Goal: Task Accomplishment & Management: Manage account settings

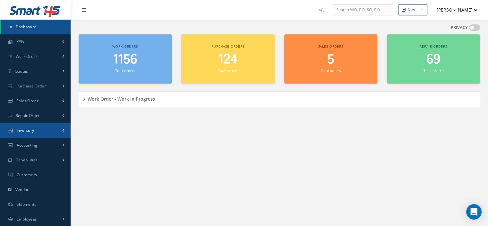
click at [36, 129] on link "Inventory" at bounding box center [35, 130] width 71 height 15
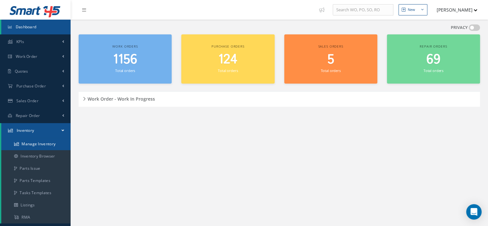
click at [37, 146] on link "Manage Inventory" at bounding box center [35, 144] width 69 height 12
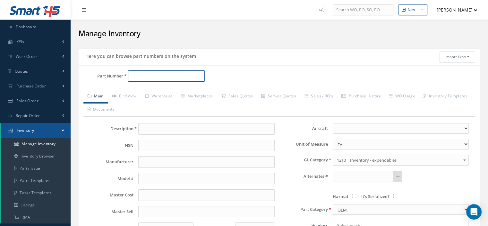
click at [139, 71] on input "Part Number" at bounding box center [166, 76] width 77 height 12
paste input "JANTX2N6250"
type input "JANTX2N6250"
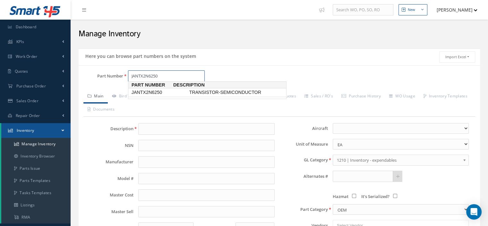
click at [154, 90] on span "JANTX2N6250" at bounding box center [159, 92] width 58 height 7
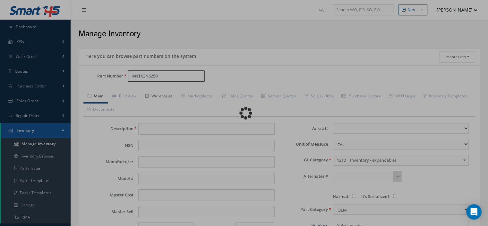
type input "TRANSISTOR-SEMICONDUCTOR"
select select
type textarea "P/N 707760-4 -- Aura 11/14/2024 08:02AM"
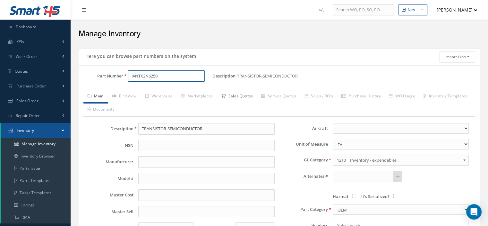
type input "JANTX2N6250"
click at [248, 96] on link "Sales Quotes" at bounding box center [237, 96] width 40 height 13
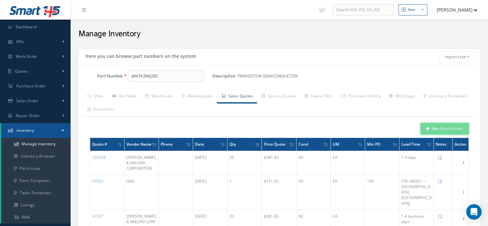
click at [436, 129] on button "New Quote (From)" at bounding box center [445, 128] width 48 height 11
type input "TRANSISTOR-SEMICONDUCTOR"
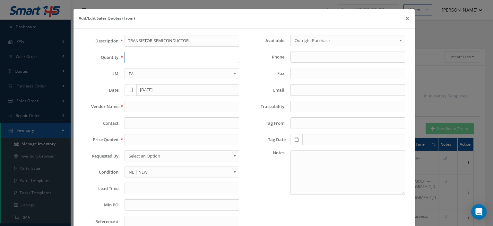
click at [128, 58] on input "text" at bounding box center [181, 58] width 115 height 12
type input "1"
click at [136, 102] on div "Description: TRANSISTOR-SEMICONDUCTOR Quantity: 1 UM: EA FT IN LB EA Date: 09/2…" at bounding box center [161, 133] width 166 height 197
click at [137, 104] on input "text" at bounding box center [181, 107] width 115 height 12
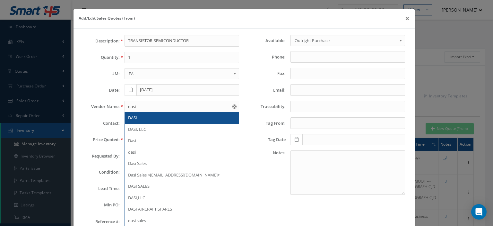
click at [141, 115] on div "DASI" at bounding box center [181, 118] width 107 height 6
type input "DASI"
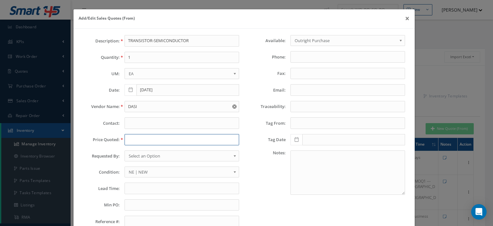
click at [130, 140] on input "text" at bounding box center [181, 140] width 115 height 12
paste input "135.00"
type input "135.00"
click at [147, 157] on span "Select an Option" at bounding box center [180, 156] width 102 height 8
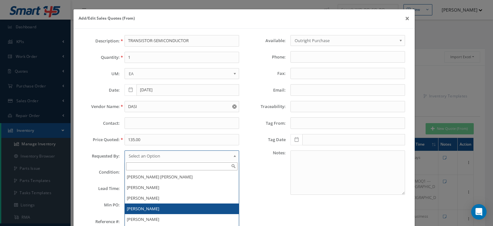
click at [147, 206] on li "[PERSON_NAME]" at bounding box center [182, 208] width 114 height 11
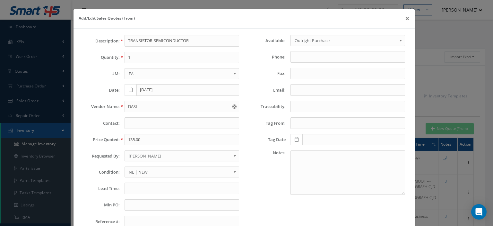
click at [143, 174] on span "NE | NEW" at bounding box center [180, 172] width 102 height 8
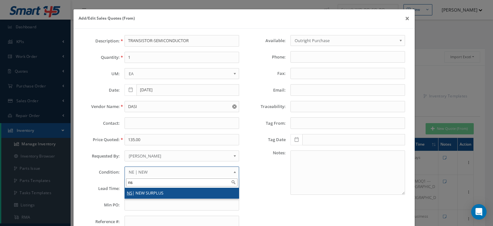
type input "ns"
click at [144, 190] on li "NS | NEW SURPLUS" at bounding box center [182, 192] width 114 height 11
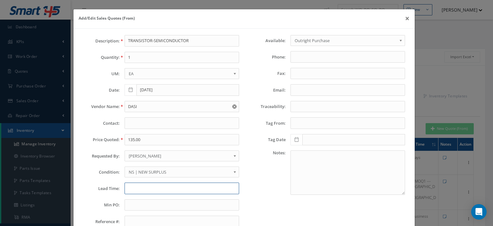
click at [144, 189] on input "text" at bounding box center [181, 188] width 115 height 12
type input "STK-MOQ1"
click at [141, 208] on input "text" at bounding box center [181, 205] width 115 height 12
type input "100"
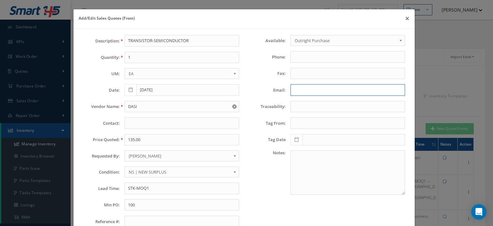
click at [312, 89] on input "Email:" at bounding box center [347, 90] width 115 height 12
paste input "sina.tafrishi@dasi.com>"
type input "sina.tafrishi@dasi.com"
click at [135, 121] on input "text" at bounding box center [181, 123] width 115 height 12
paste input "Sina Tafrishi"
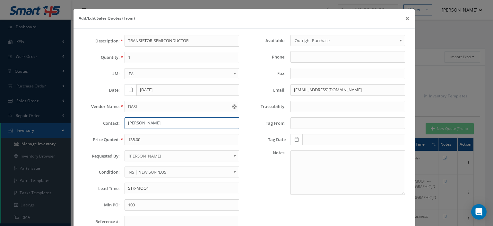
scroll to position [45, 0]
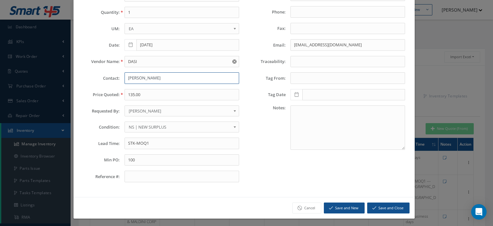
type input "Sina Tafrishi"
click at [386, 206] on button "Save and Close" at bounding box center [388, 207] width 42 height 11
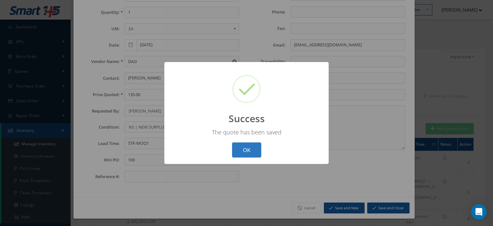
click at [244, 152] on button "OK" at bounding box center [246, 149] width 29 height 15
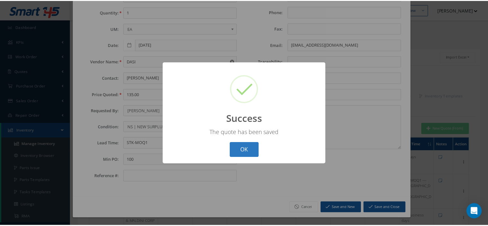
scroll to position [0, 0]
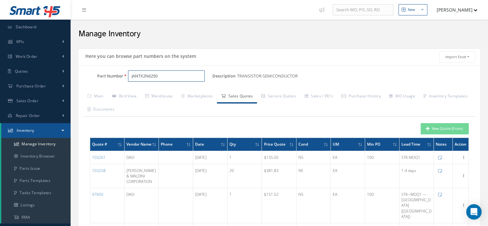
drag, startPoint x: 152, startPoint y: 77, endPoint x: 122, endPoint y: 77, distance: 30.5
click at [122, 77] on div "Part Number JANTX2N6250" at bounding box center [146, 76] width 134 height 12
paste input "8184-1"
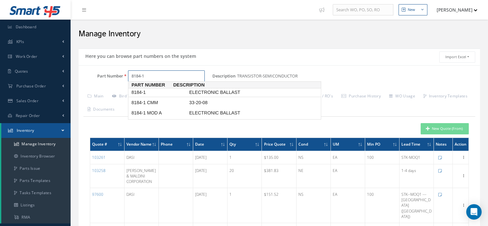
click at [136, 93] on span "8184-1" at bounding box center [159, 92] width 58 height 7
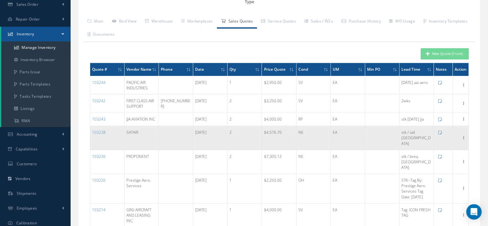
scroll to position [64, 0]
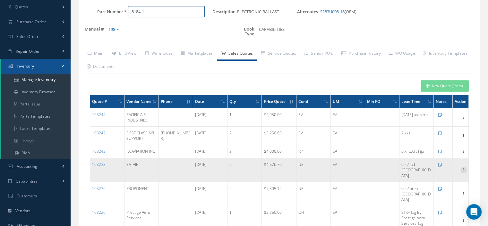
type input "8184-1"
click at [465, 170] on icon at bounding box center [463, 168] width 6 height 5
click at [430, 175] on link "Edit" at bounding box center [434, 174] width 51 height 8
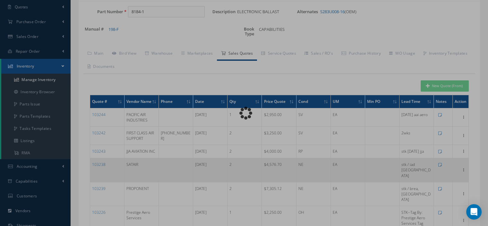
type input "SATAIR"
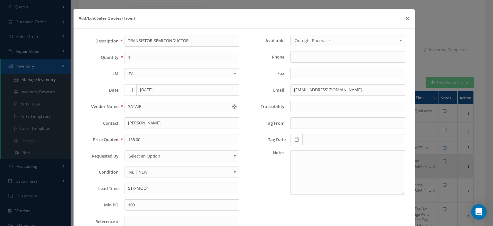
type input "ELECTRONIC BALLAST"
type input "2"
type input "[DATE]"
type input "4576.7000"
type input "stk / iad usa"
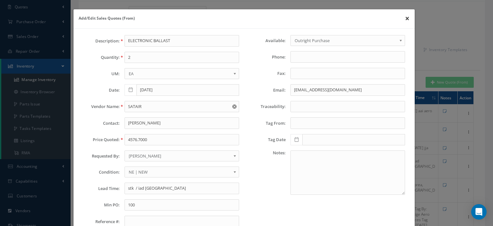
click at [402, 21] on button "×" at bounding box center [407, 18] width 15 height 18
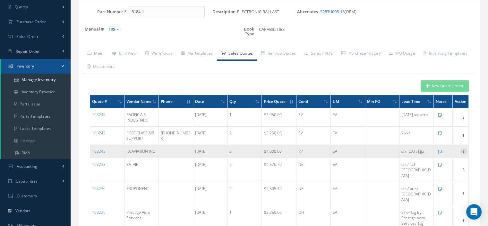
click at [461, 153] on icon at bounding box center [463, 150] width 6 height 5
click at [444, 159] on link "Edit" at bounding box center [434, 155] width 51 height 8
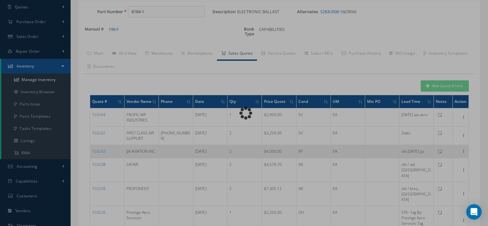
type input "JJA AVIATION INC"
type input "raul.jimenez@jjaaviation.com"
type input "4000.0000"
type input "stk 7/24/25 jja"
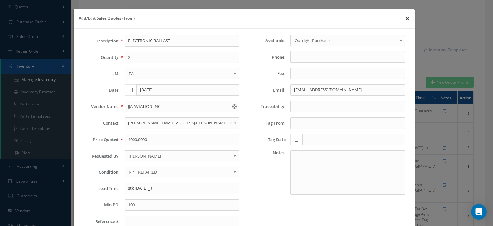
click at [403, 20] on button "×" at bounding box center [407, 18] width 15 height 18
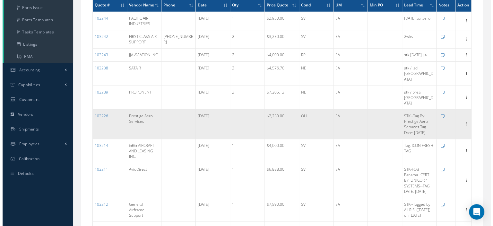
scroll to position [0, 0]
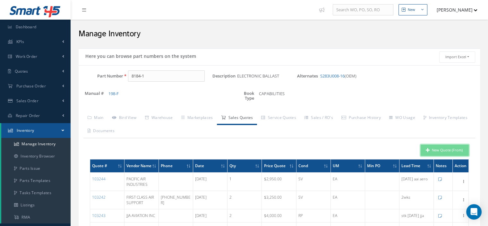
click at [427, 149] on icon "button" at bounding box center [428, 150] width 4 height 4
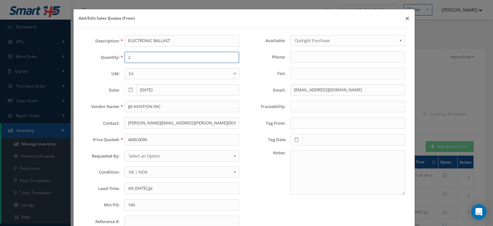
click at [143, 53] on input "2" at bounding box center [181, 58] width 115 height 12
type input "1"
click at [130, 139] on input "4000.0000" at bounding box center [181, 140] width 115 height 12
paste input "6,888."
click at [131, 141] on input "6,888.00" at bounding box center [181, 140] width 115 height 12
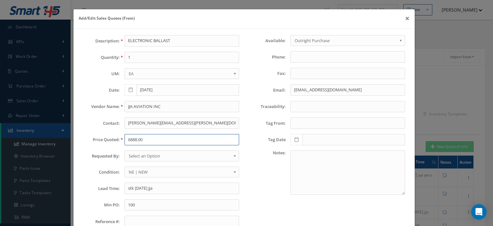
type input "6888.00"
click at [141, 158] on span "Select an Option" at bounding box center [180, 156] width 102 height 8
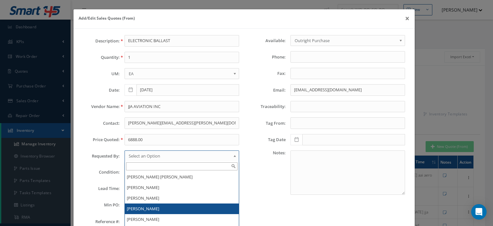
click at [145, 204] on li "[PERSON_NAME]" at bounding box center [182, 208] width 114 height 11
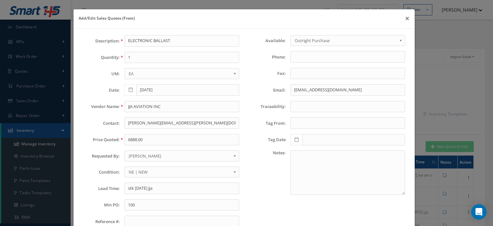
click at [150, 168] on span "NE | NEW" at bounding box center [180, 172] width 102 height 8
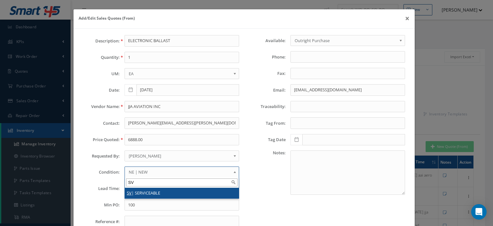
type input "SV"
click at [146, 191] on li "SV | SERVICEABLE" at bounding box center [182, 192] width 114 height 11
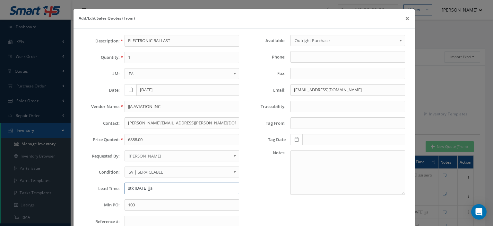
click at [142, 186] on input "stk 7/24/25 jja" at bounding box center [181, 188] width 115 height 12
click at [158, 189] on input "STK--" at bounding box center [181, 188] width 115 height 12
paste input "CERT BY: UNICORP SYSTEMS"
click at [196, 185] on input "STK--CERT BY: UNICORP SYSTEMS-" at bounding box center [181, 188] width 115 height 12
paste input "TAG DATE: 2025-04-30"
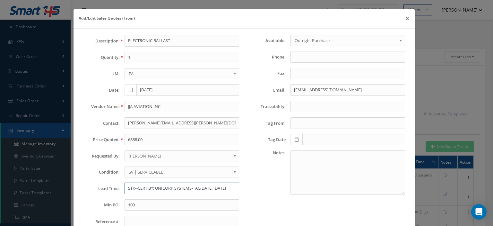
scroll to position [0, 3]
type input "STK--CERT BY: UNICORP SYSTEMS-TAG DATE: 2025-04-30"
click at [131, 109] on input "JJA AVIATION INC" at bounding box center [181, 107] width 115 height 12
paste input "AvioDirect"
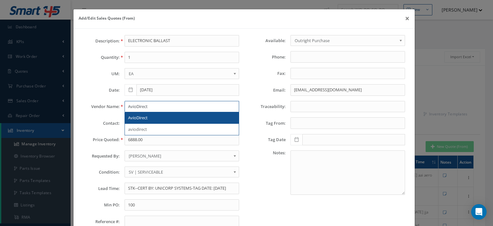
type input "AvioDirect"
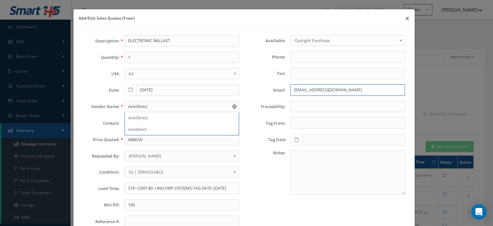
click at [301, 85] on input "sina.tafrishi@dasi.com" at bounding box center [347, 90] width 115 height 12
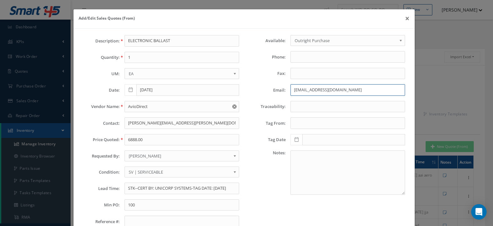
paste input "ales@aviodirect"
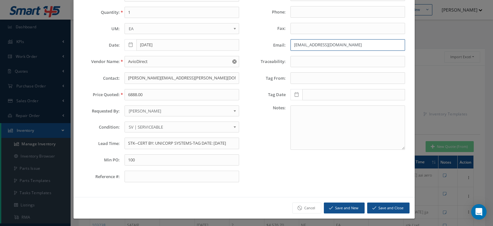
type input "sales@aviodirect.com"
click at [381, 207] on button "Save and Close" at bounding box center [388, 207] width 42 height 11
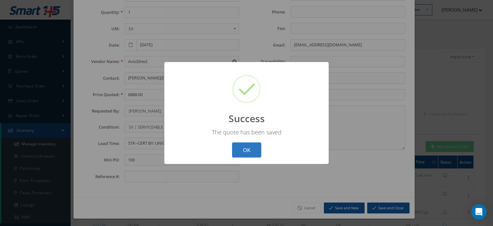
click at [258, 147] on button "OK" at bounding box center [246, 149] width 29 height 15
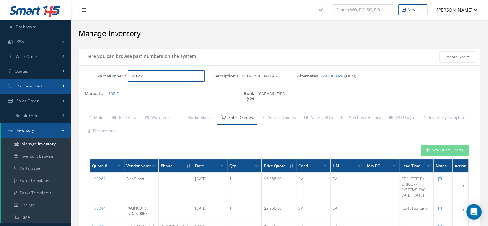
paste input "LA2E90707HM0100"
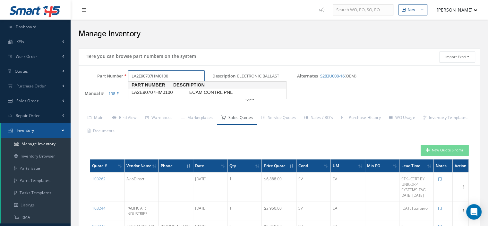
click at [159, 90] on span "LA2E90707HM0100" at bounding box center [159, 92] width 58 height 7
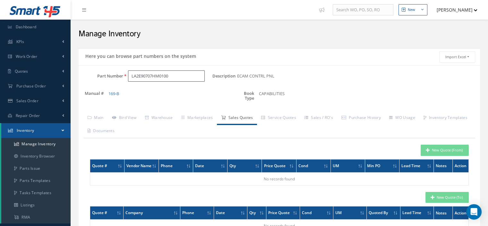
type input "LA2E90707HM0100"
click at [448, 151] on button "New Quote (From)" at bounding box center [445, 149] width 48 height 11
type input "ECAM CONTRL PNL"
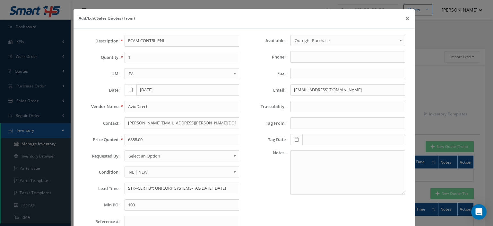
click at [158, 63] on div "Description: ECAM CONTRL PNL Quantity: 1 UM: EA FT IN LB EA Date: 09/24/2025 Ve…" at bounding box center [161, 133] width 166 height 197
click at [156, 61] on input "1" at bounding box center [181, 58] width 115 height 12
type input "1"
click at [400, 19] on button "×" at bounding box center [407, 18] width 15 height 18
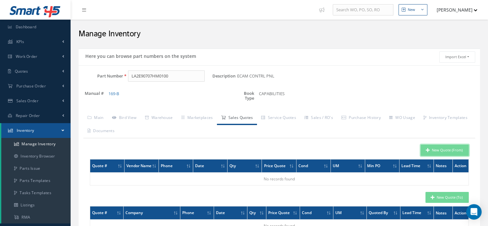
click at [440, 147] on button "New Quote (From)" at bounding box center [445, 149] width 48 height 11
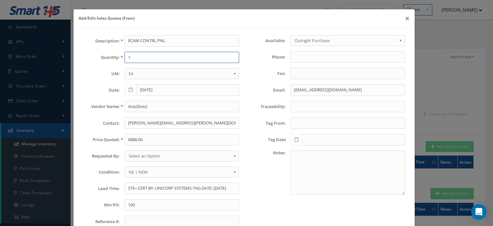
click at [141, 59] on input "1" at bounding box center [181, 58] width 115 height 12
type input "1"
click at [131, 104] on input "AvioDirect" at bounding box center [181, 107] width 115 height 12
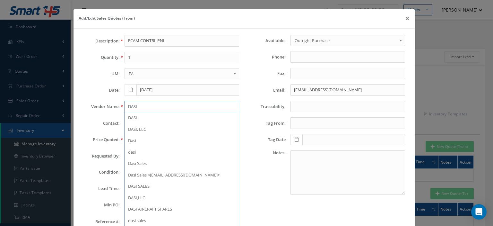
type input "DASI"
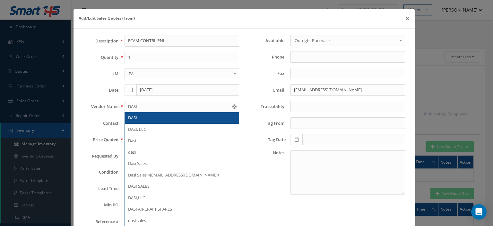
click at [142, 115] on div "DASI" at bounding box center [181, 118] width 107 height 6
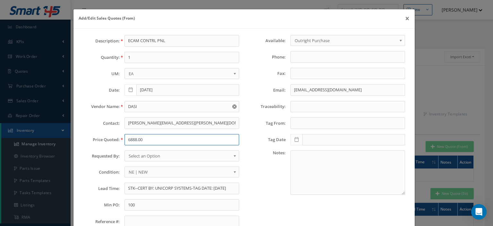
click at [137, 134] on input "6888.00" at bounding box center [181, 140] width 115 height 12
paste input "5,000"
click at [130, 141] on input "5,000.00" at bounding box center [181, 140] width 115 height 12
type input "5000.00"
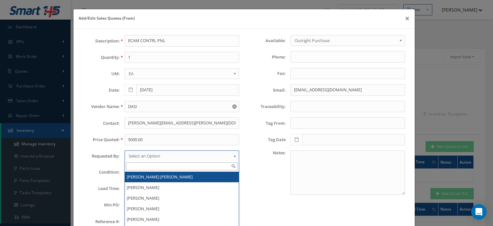
click at [131, 158] on span "Select an Option" at bounding box center [180, 156] width 102 height 8
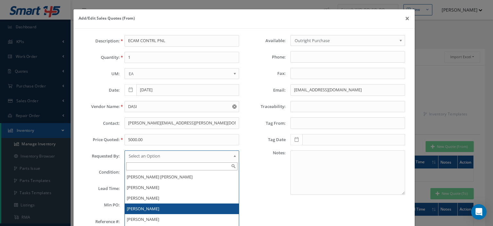
click at [136, 203] on li "[PERSON_NAME]" at bounding box center [182, 208] width 114 height 11
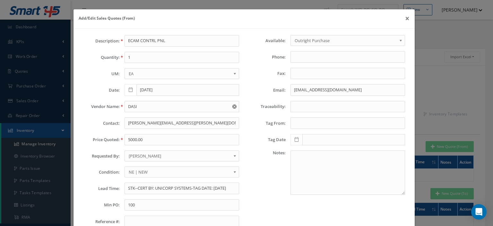
click at [139, 171] on span "NE | NEW" at bounding box center [180, 172] width 102 height 8
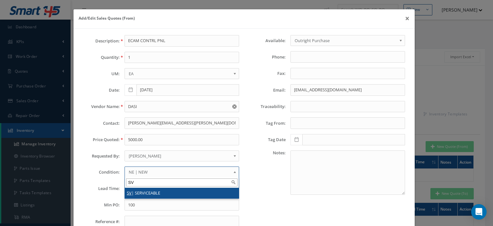
type input "SV"
click at [139, 191] on li "SV | SERVICEABLE" at bounding box center [182, 192] width 114 height 11
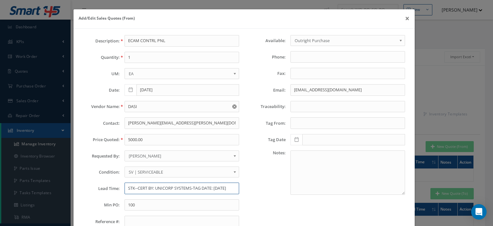
click at [137, 184] on input "STK--CERT BY: UNICORP SYSTEMS-TAG DATE: 2025-04-30" at bounding box center [181, 188] width 115 height 12
click at [144, 190] on input "STK--" at bounding box center [181, 188] width 115 height 12
paste input "TAG SHOP / DATE: LEAD TIME: STOCK AIRBUS|17-APR-2015"
type input "STK--TAG SHOP / DATE: LEAD TIME: STOCK AIRBUS|17-APR-2015"
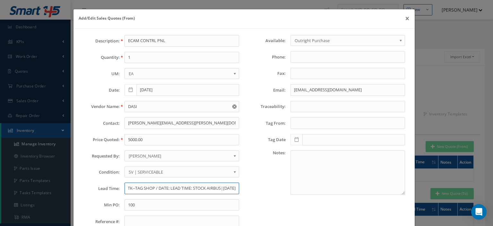
scroll to position [0, 0]
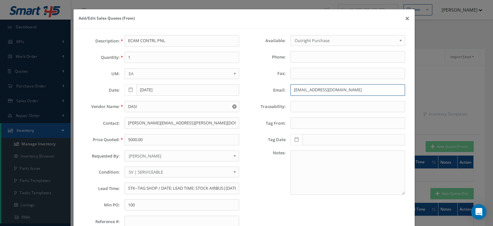
click at [299, 87] on input "sales@aviodirect.com" at bounding box center [347, 90] width 115 height 12
paste input "diego.chavez@dasi.com>"
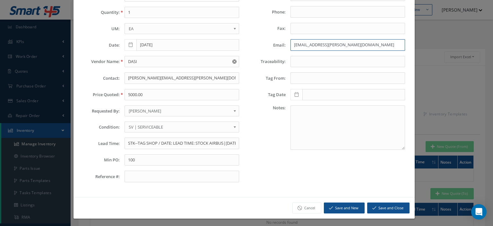
type input "diego.chavez@dasi.com"
click at [392, 204] on button "Save and Close" at bounding box center [388, 207] width 42 height 11
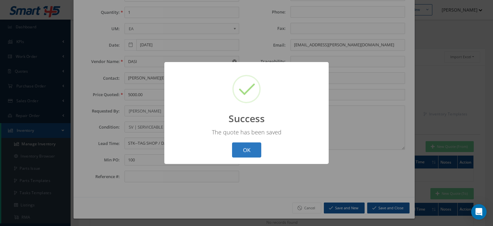
click at [258, 152] on button "OK" at bounding box center [246, 149] width 29 height 15
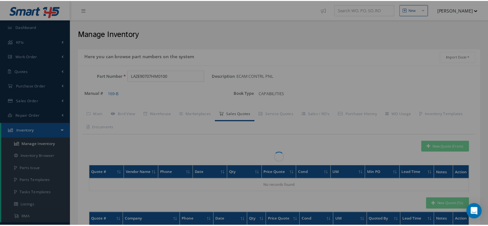
scroll to position [0, 0]
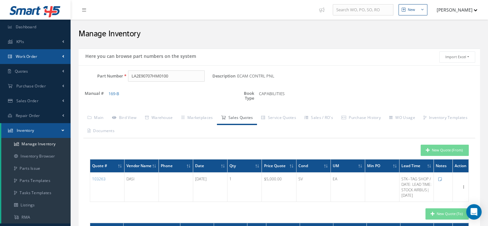
click at [35, 58] on span "Work Order" at bounding box center [27, 56] width 22 height 5
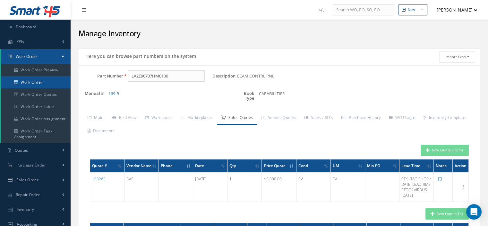
click at [38, 81] on link "Work Order" at bounding box center [35, 82] width 69 height 12
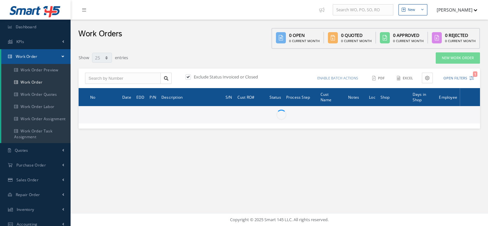
select select "25"
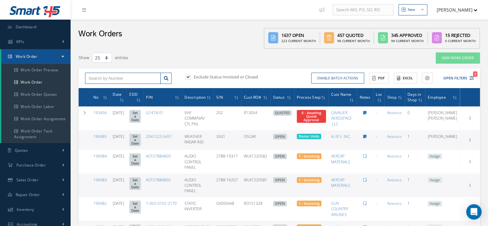
click at [89, 75] on input "text" at bounding box center [123, 79] width 76 height 12
type input "196985"
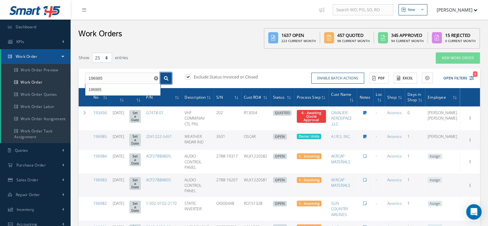
click at [163, 80] on link at bounding box center [165, 79] width 11 height 12
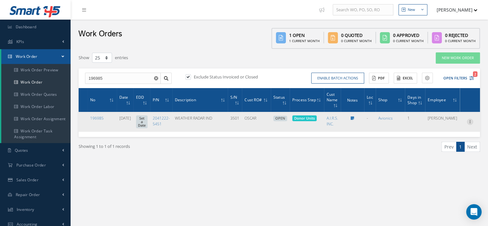
click at [469, 118] on icon at bounding box center [470, 120] width 6 height 5
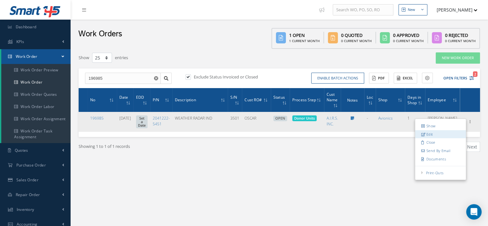
click at [437, 131] on link "Edit" at bounding box center [440, 134] width 51 height 8
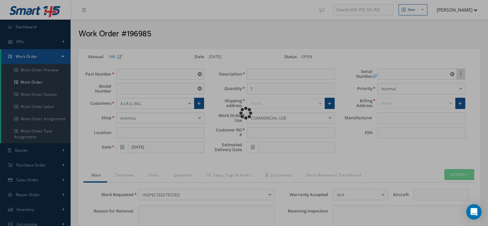
type input "2041222-5451"
type input "PPI-4B"
type input "[DATE]"
type input "WEATHER RADAR IND"
type input "OSCAR"
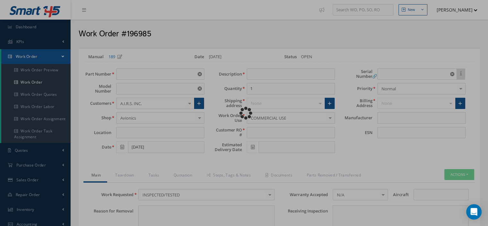
type input "3501"
type textarea "NONE"
type input "NONE"
type textarea "NONE"
type input "NONE"
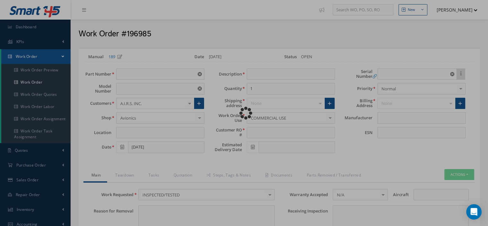
type input "N/A"
type textarea "INSPECTED/TESTED in accordance with CMM 34-41-24, Revision 7, Date Sep 12, 2019"
type input "[DATE]"
checkbox input "true"
type input "[DATE]"
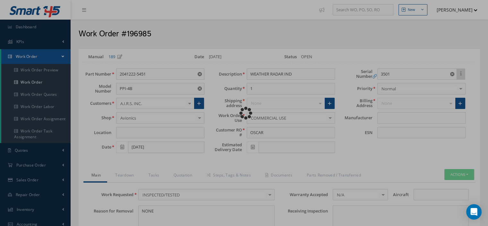
type input "HONEYWELL"
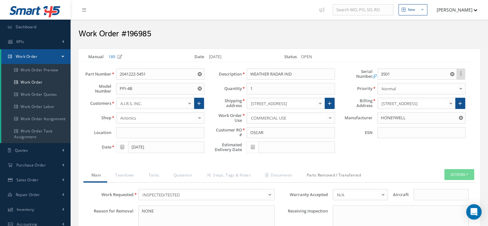
click at [341, 173] on link "Parts Removed / Transferred" at bounding box center [333, 175] width 69 height 13
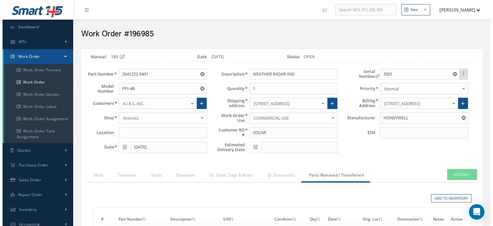
scroll to position [96, 0]
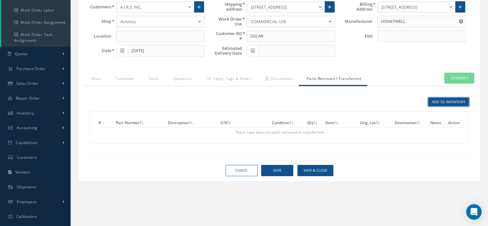
click at [436, 100] on link "Add to Inventory" at bounding box center [448, 102] width 40 height 9
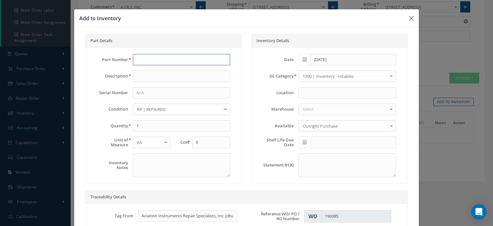
click at [167, 60] on input "text" at bounding box center [181, 60] width 97 height 12
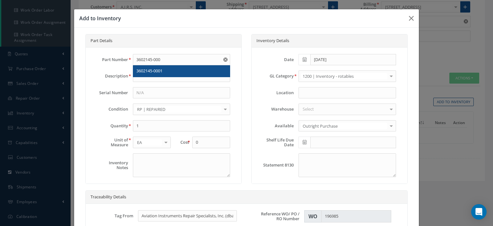
click at [163, 69] on div "3602145-0001" at bounding box center [181, 71] width 90 height 6
type input "3602145-0001"
type input "FILTER"
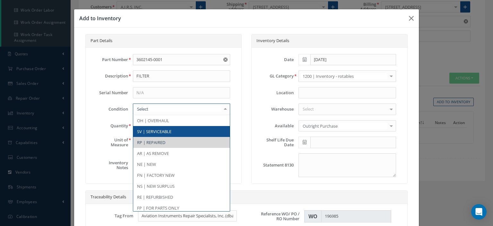
click at [157, 127] on span "SV | SERVICEABLE" at bounding box center [181, 131] width 97 height 11
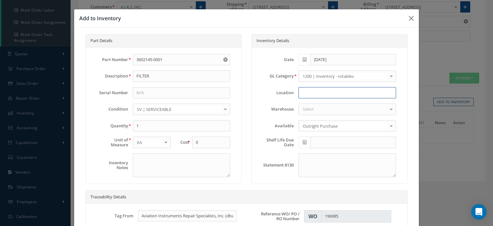
click at [317, 90] on input at bounding box center [346, 93] width 97 height 12
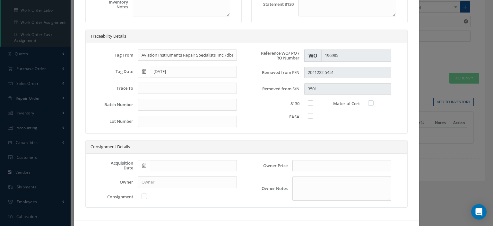
type input "W/O 194949"
click at [144, 84] on input "text" at bounding box center [187, 88] width 99 height 12
type input "8130-3"
click at [313, 101] on label at bounding box center [314, 103] width 2 height 6
click at [309, 101] on input "checkbox" at bounding box center [311, 102] width 4 height 4
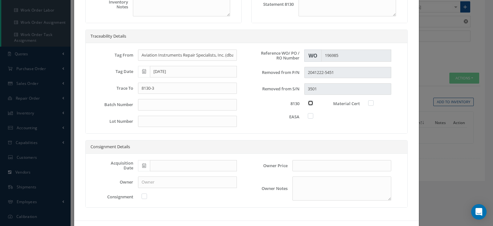
checkbox input "true"
click at [373, 101] on label at bounding box center [374, 103] width 2 height 6
click at [369, 101] on input "checkbox" at bounding box center [371, 102] width 4 height 4
checkbox input "true"
click at [313, 113] on div at bounding box center [348, 116] width 83 height 6
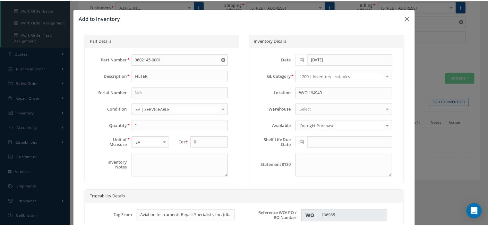
scroll to position [183, 0]
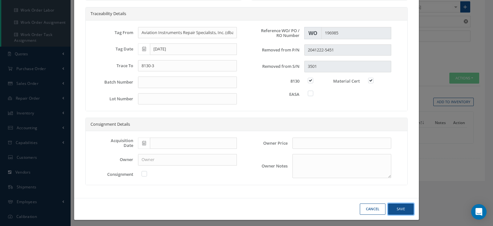
click at [404, 206] on button "Save" at bounding box center [401, 208] width 26 height 11
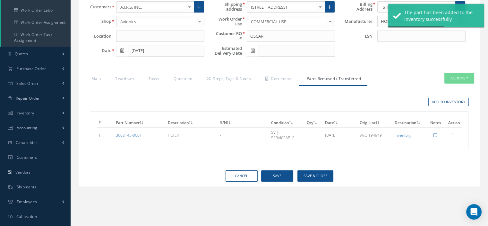
scroll to position [0, 0]
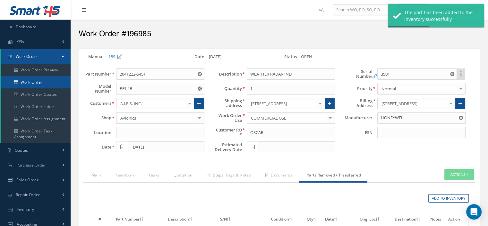
click at [45, 82] on link "Work Order" at bounding box center [35, 82] width 69 height 12
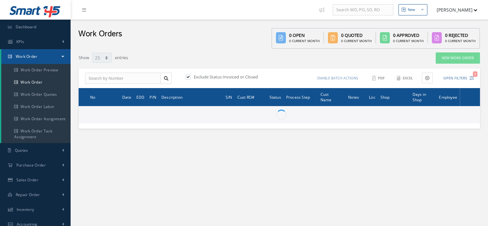
select select "25"
click at [105, 78] on input "text" at bounding box center [123, 79] width 76 height 12
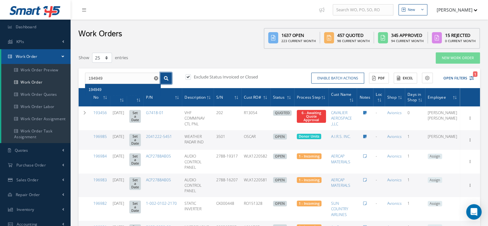
click at [166, 79] on icon at bounding box center [166, 78] width 4 height 4
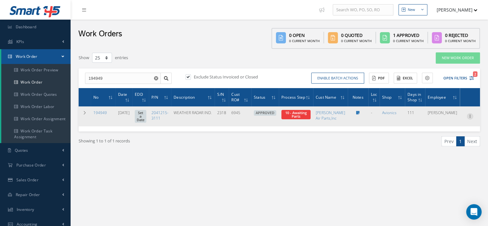
click at [469, 118] on icon at bounding box center [470, 115] width 6 height 5
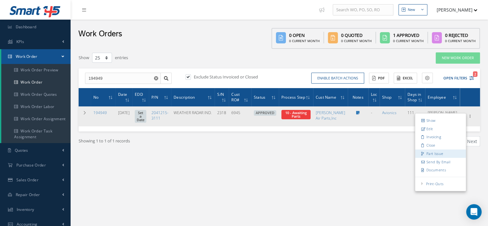
click at [443, 156] on link "Part Issue" at bounding box center [440, 153] width 51 height 8
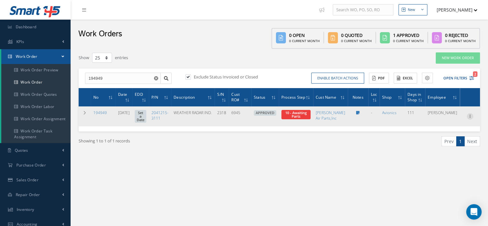
click at [470, 118] on icon at bounding box center [470, 115] width 6 height 5
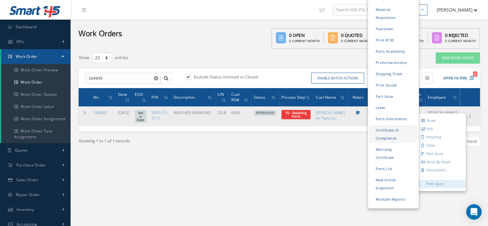
click at [377, 128] on link "Certificate of Compliance" at bounding box center [393, 134] width 48 height 18
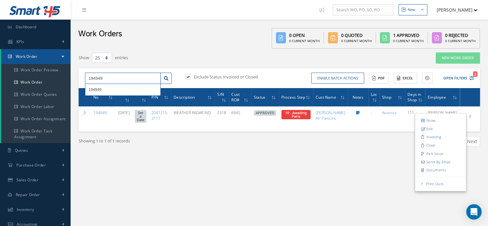
drag, startPoint x: 115, startPoint y: 79, endPoint x: 80, endPoint y: 76, distance: 36.0
click at [80, 76] on div "194949 194949 Exclude Status Invoiced or Closed Enable batch actions Update Wor…" at bounding box center [279, 78] width 401 height 20
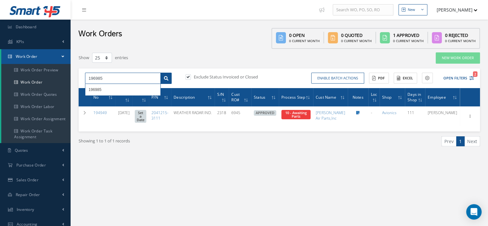
type input "196985"
click at [162, 77] on link at bounding box center [165, 79] width 11 height 12
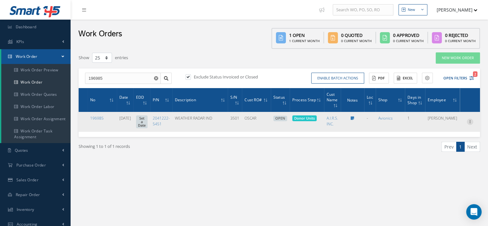
click at [472, 121] on icon at bounding box center [470, 120] width 6 height 5
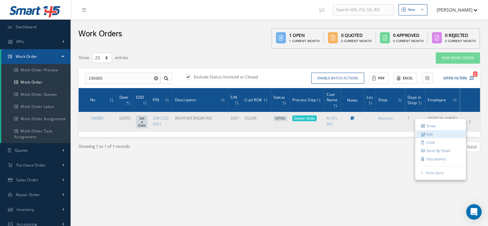
click at [448, 131] on link "Edit" at bounding box center [440, 134] width 51 height 8
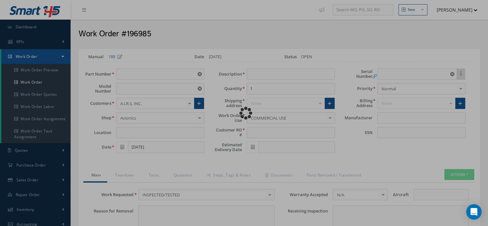
type input "2041222-5451"
type input "PPI-4B"
type input "[DATE]"
type input "WEATHER RADAR IND"
type input "OSCAR"
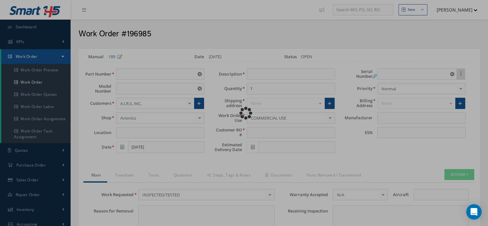
type input "3501"
type textarea "NONE"
type input "NONE"
type textarea "NONE"
type input "NONE"
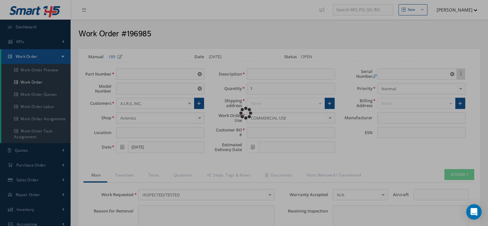
type input "N/A"
type textarea "INSPECTED/TESTED in accordance with CMM 34-41-24, Revision 7, Date Sep 12, 2019"
type input "[DATE]"
checkbox input "true"
type input "[DATE]"
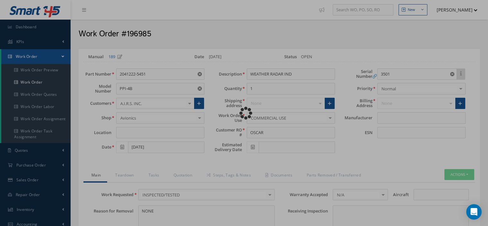
type input "HONEYWELL"
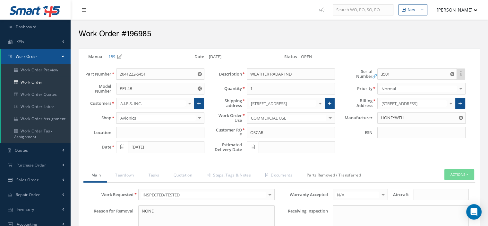
click at [330, 173] on link "Parts Removed / Transferred" at bounding box center [333, 175] width 69 height 13
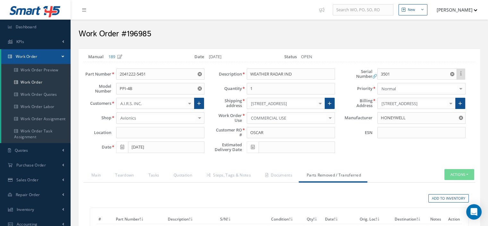
scroll to position [109, 0]
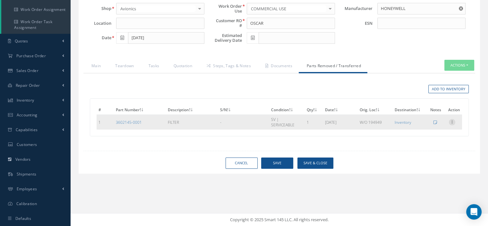
click at [449, 119] on icon at bounding box center [452, 121] width 6 height 5
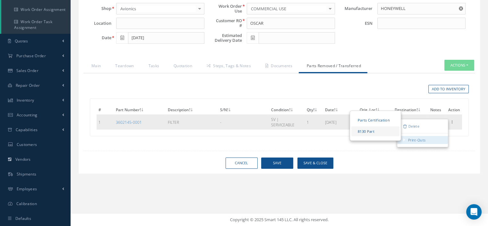
click at [378, 131] on link "8130 Part" at bounding box center [375, 131] width 48 height 10
click at [376, 117] on link "Parts Certification" at bounding box center [375, 120] width 48 height 10
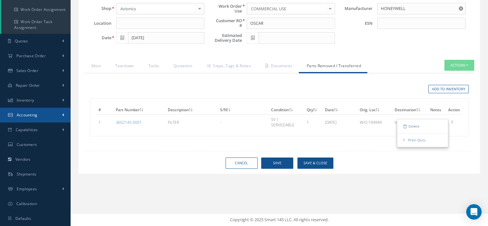
scroll to position [0, 0]
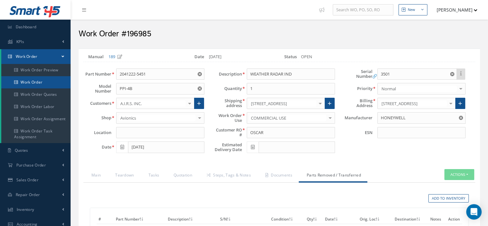
click at [48, 85] on link "Work Order" at bounding box center [35, 82] width 69 height 12
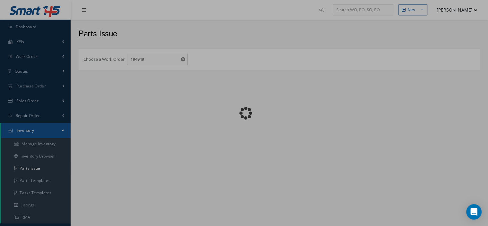
checkbox input "false"
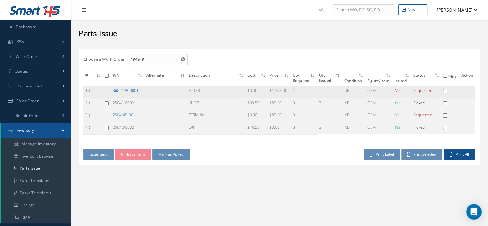
click at [124, 89] on link "3602145-0001" at bounding box center [126, 90] width 26 height 5
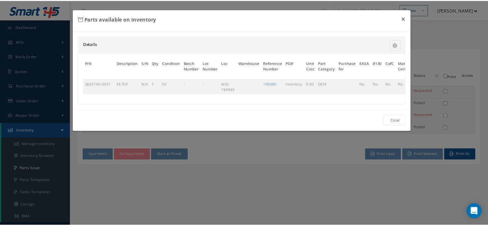
scroll to position [0, 50]
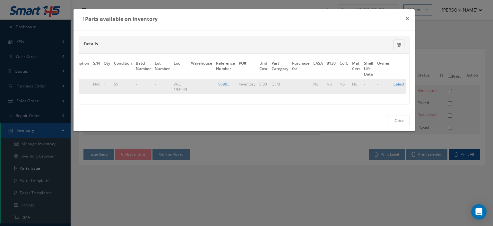
click at [394, 84] on link "Select" at bounding box center [398, 83] width 11 height 5
checkbox input "true"
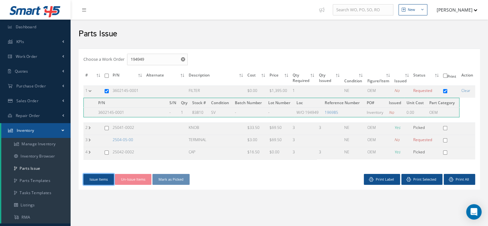
click at [95, 176] on button "Issue Items" at bounding box center [98, 179] width 30 height 11
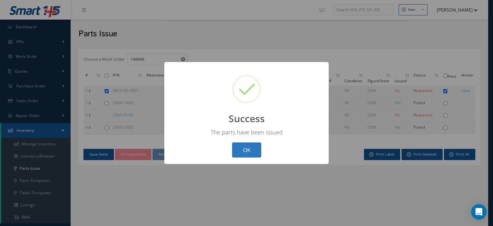
click at [239, 151] on button "OK" at bounding box center [246, 149] width 29 height 15
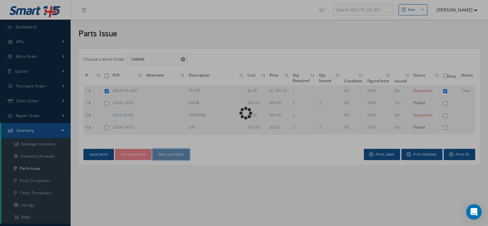
click at [173, 156] on button "Mark as Picked" at bounding box center [170, 154] width 37 height 11
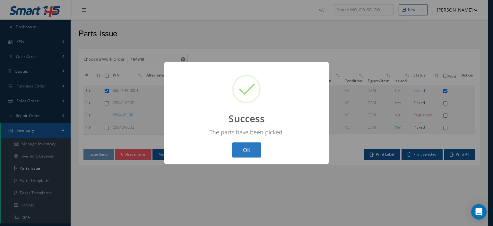
click at [238, 150] on button "OK" at bounding box center [246, 149] width 29 height 15
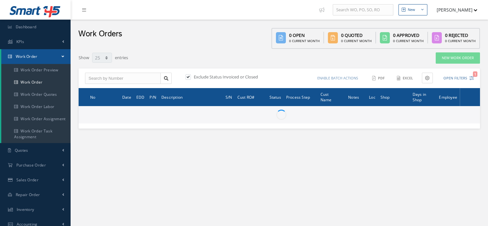
select select "25"
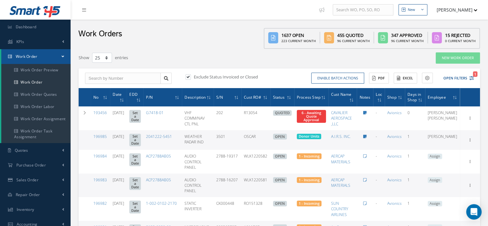
click at [66, 59] on link "Work Order" at bounding box center [35, 56] width 69 height 15
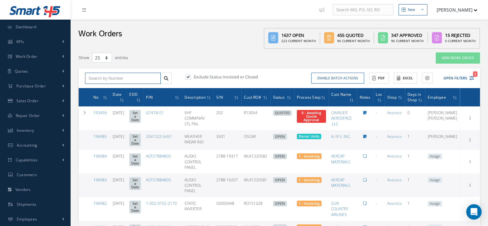
click at [119, 81] on input "text" at bounding box center [123, 79] width 76 height 12
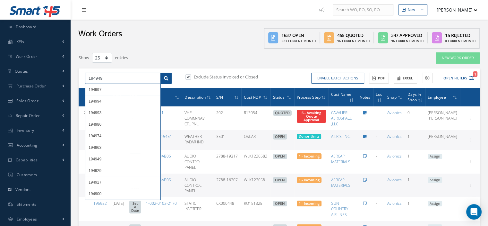
type input "194949"
click at [166, 73] on link at bounding box center [165, 79] width 11 height 12
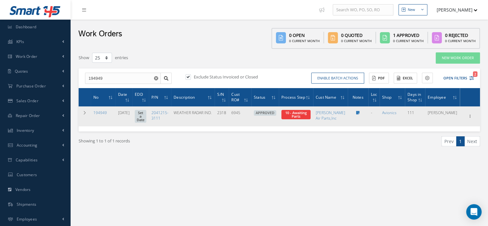
click at [311, 119] on span "Elapsed Time: 86d 22h 29m Attached At: [DATE] Attached By: [PERSON_NAME] 10 - A…" at bounding box center [295, 114] width 29 height 9
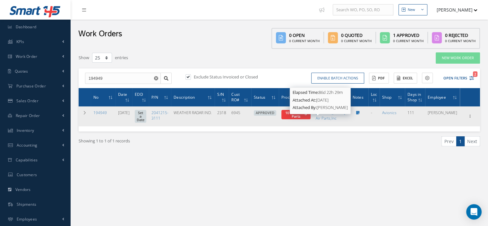
click at [307, 118] on span "10 - Awaiting Parts" at bounding box center [295, 114] width 21 height 8
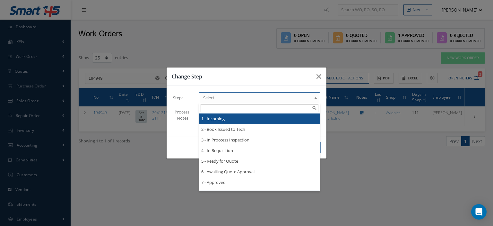
click at [306, 100] on span "Select" at bounding box center [257, 98] width 108 height 8
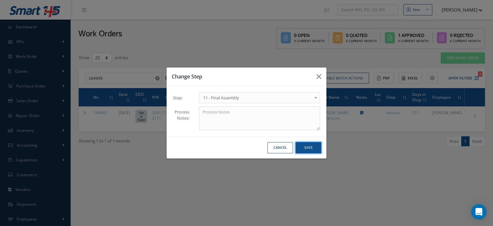
click at [308, 142] on button "Save" at bounding box center [308, 147] width 26 height 11
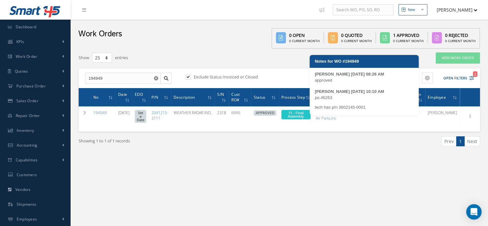
click at [360, 115] on icon at bounding box center [358, 113] width 4 height 4
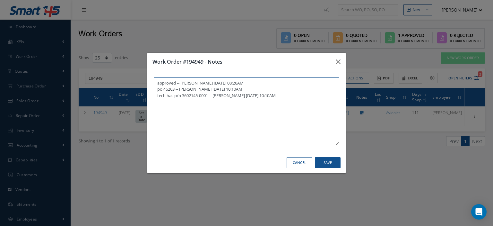
paste textarea "I already gave them to the technician"
type textarea "approved -- [PERSON_NAME] [DATE] 08:26AM po.46263 -- [PERSON_NAME] [DATE] 10:10…"
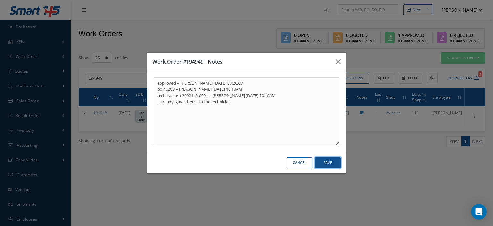
click at [321, 164] on button "Save" at bounding box center [328, 162] width 26 height 11
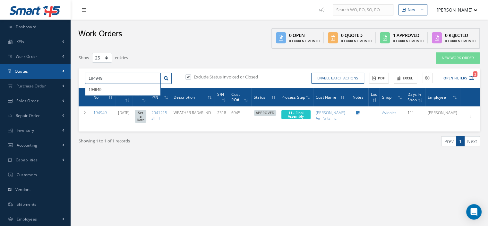
drag, startPoint x: 113, startPoint y: 75, endPoint x: 44, endPoint y: 74, distance: 69.3
click at [44, 74] on div "Smart 145 Dashboard KPIs Work Order Work Order Work Order Preview Work Order Wo…" at bounding box center [244, 167] width 488 height 335
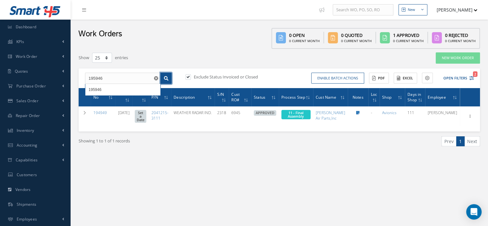
click at [168, 78] on link at bounding box center [165, 79] width 11 height 12
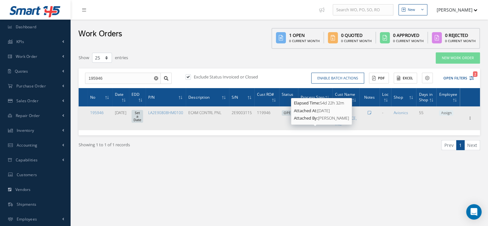
click at [305, 113] on strong "Attached At:" at bounding box center [305, 110] width 23 height 6
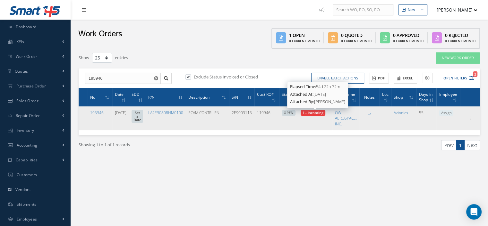
click at [312, 113] on span "1 - Incoming" at bounding box center [313, 112] width 21 height 5
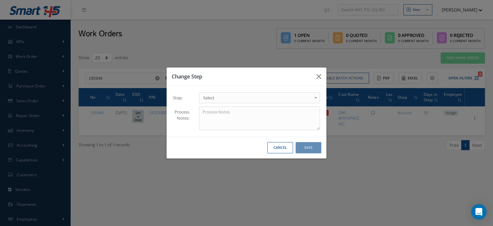
click at [275, 98] on span "Select" at bounding box center [257, 98] width 108 height 8
click at [304, 150] on button "Save" at bounding box center [308, 147] width 26 height 11
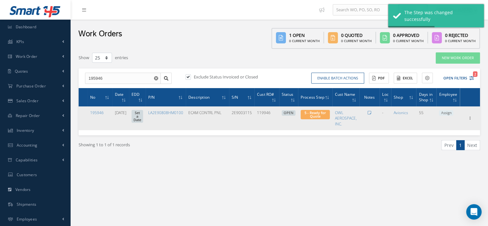
click at [444, 112] on span "Assign" at bounding box center [446, 113] width 14 height 6
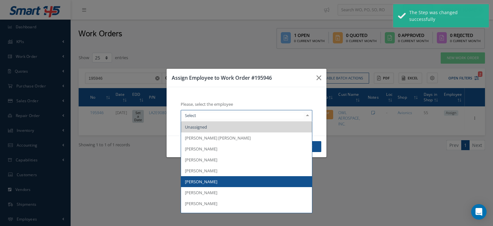
click at [236, 181] on span "[PERSON_NAME]" at bounding box center [246, 181] width 131 height 11
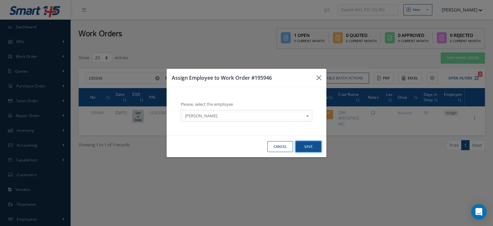
click at [303, 147] on button "Save" at bounding box center [308, 146] width 26 height 11
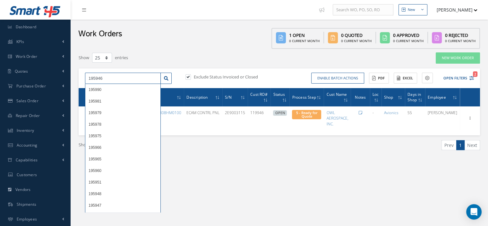
drag, startPoint x: 107, startPoint y: 77, endPoint x: 90, endPoint y: 77, distance: 17.0
click at [90, 77] on input "195946" at bounding box center [123, 79] width 76 height 12
type input "1"
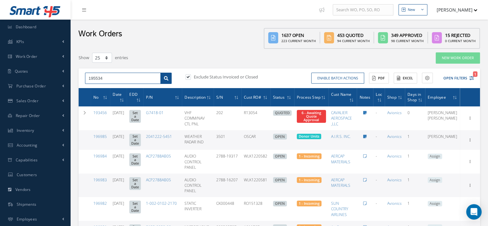
type input "195534"
click at [168, 79] on icon at bounding box center [166, 78] width 4 height 4
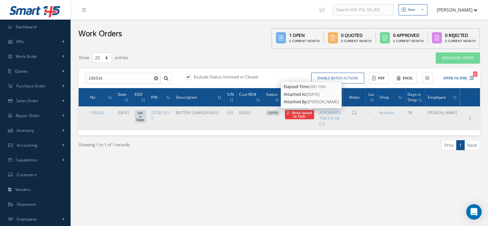
click at [302, 113] on span "2 - Book Issued to Tech" at bounding box center [299, 114] width 25 height 8
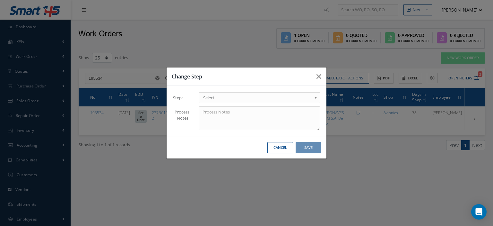
click at [296, 96] on span "Select" at bounding box center [257, 98] width 108 height 8
click at [308, 146] on button "Save" at bounding box center [308, 147] width 26 height 11
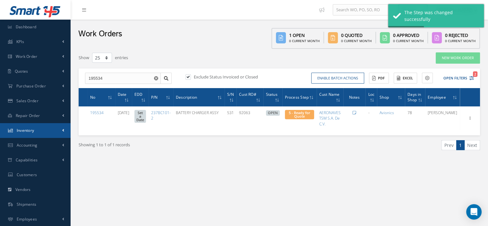
click at [30, 133] on link "Inventory" at bounding box center [35, 130] width 71 height 15
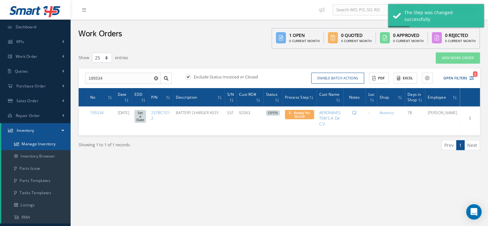
click at [34, 145] on link "Manage Inventory" at bounding box center [35, 144] width 69 height 12
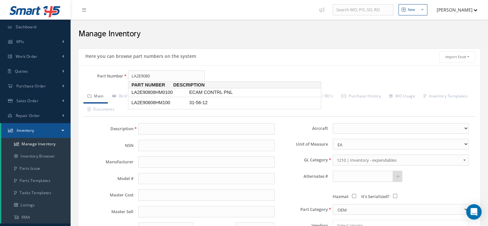
click at [169, 93] on span "LA2E90808HM0100" at bounding box center [159, 92] width 58 height 7
type input "LA2E90808HM0100"
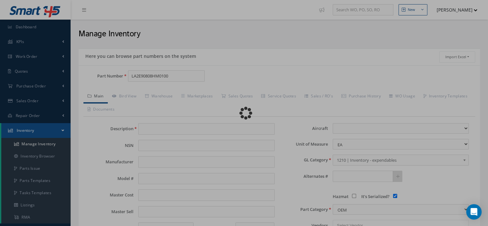
type input "ECAM CONTRL PNL"
type input "AIRBUS"
type input "LA2E90808HM0100"
type input "0.00"
select select
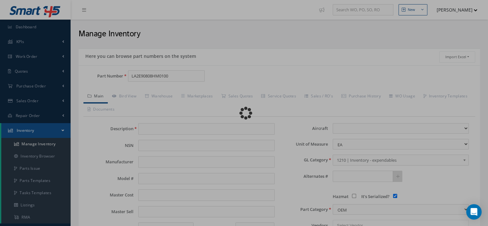
checkbox input "true"
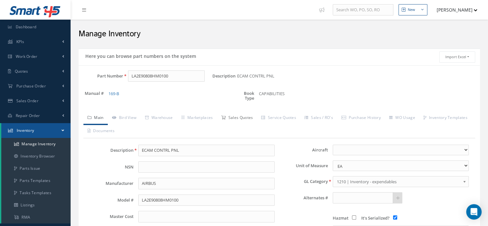
click at [241, 115] on link "Sales Quotes" at bounding box center [237, 117] width 40 height 13
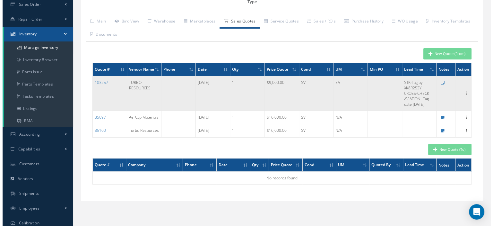
scroll to position [32, 0]
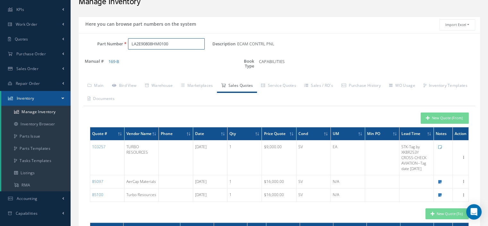
drag, startPoint x: 172, startPoint y: 41, endPoint x: 124, endPoint y: 39, distance: 47.5
click at [124, 39] on div "LA2E90808HM0100" at bounding box center [167, 44] width 89 height 12
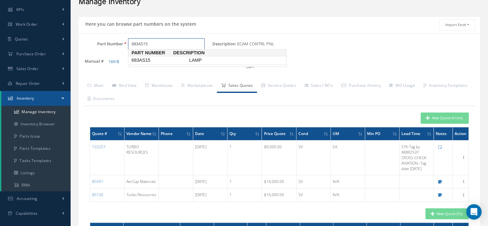
click at [137, 62] on span "683AS15" at bounding box center [159, 60] width 58 height 7
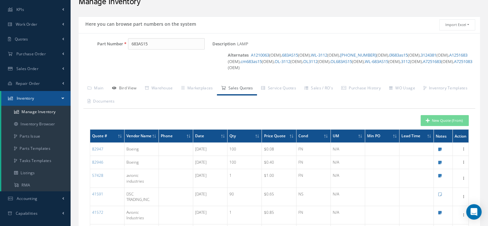
click at [129, 87] on link "Bird View" at bounding box center [124, 88] width 33 height 13
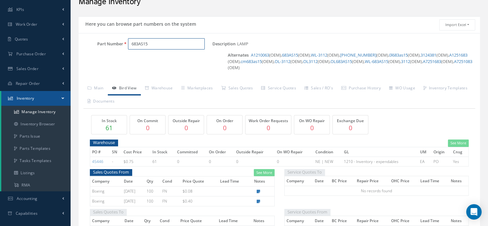
drag, startPoint x: 151, startPoint y: 47, endPoint x: 129, endPoint y: 44, distance: 22.0
click at [129, 44] on input "683AS15" at bounding box center [166, 44] width 77 height 12
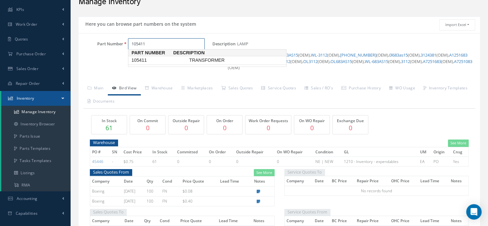
click at [138, 57] on span "105411" at bounding box center [159, 60] width 58 height 7
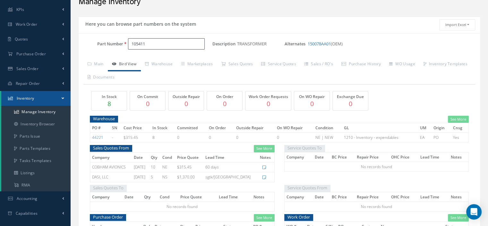
drag, startPoint x: 151, startPoint y: 43, endPoint x: 103, endPoint y: 56, distance: 49.4
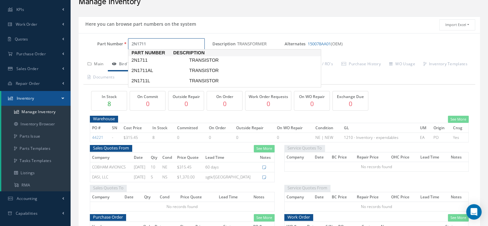
type input "2N1711"
click at [103, 63] on link "Main" at bounding box center [95, 64] width 24 height 13
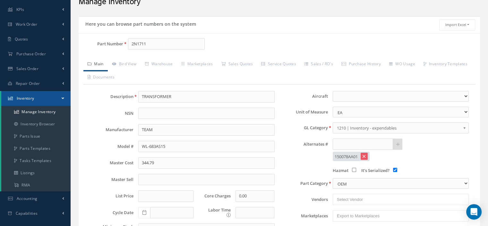
type input "TRANSISTOR"
type input "COLLINS"
type input "2N1711"
type input "1.50"
click at [133, 65] on link "Bird View" at bounding box center [124, 64] width 33 height 13
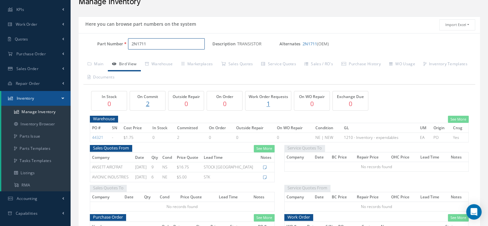
drag, startPoint x: 160, startPoint y: 45, endPoint x: 92, endPoint y: 48, distance: 67.5
click at [100, 47] on div "Part Number 2N1711" at bounding box center [146, 44] width 134 height 12
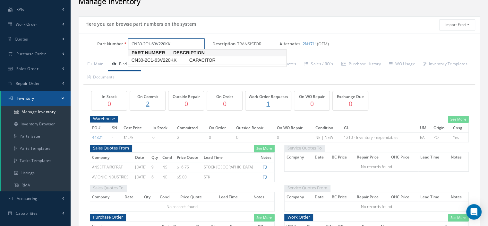
click at [145, 58] on span "CN30-2C1-63V220KK" at bounding box center [159, 60] width 58 height 7
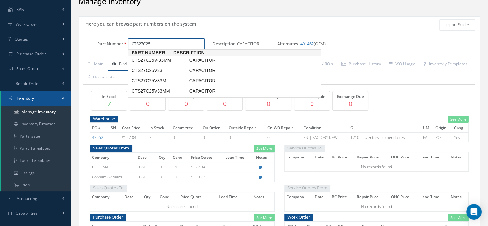
click at [153, 92] on span "CTS27C25V33MM" at bounding box center [159, 91] width 58 height 7
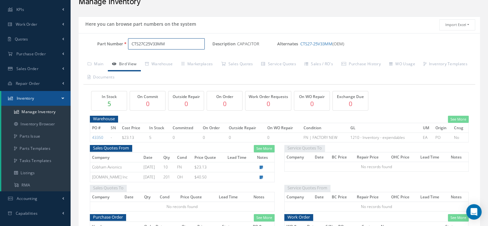
drag, startPoint x: 154, startPoint y: 43, endPoint x: 136, endPoint y: 44, distance: 18.3
click at [136, 44] on input "CTS27C25V33MM" at bounding box center [166, 44] width 77 height 12
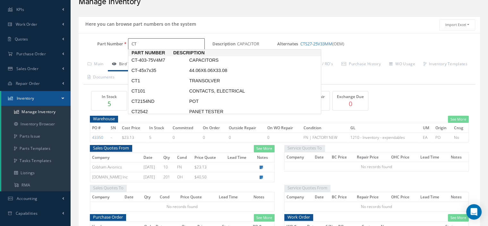
type input "C"
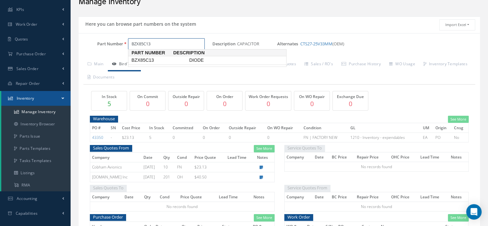
click at [156, 62] on span "BZX85C13" at bounding box center [159, 60] width 58 height 7
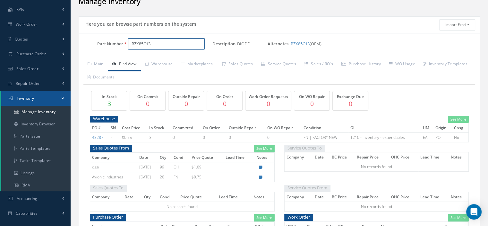
type input "BZX85C13"
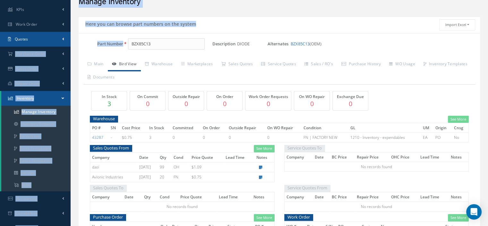
drag, startPoint x: 174, startPoint y: 49, endPoint x: 37, endPoint y: 35, distance: 138.0
click at [37, 35] on div "Smart 145 Dashboard KPIs Work Order Work Order Work Order Preview" at bounding box center [244, 223] width 488 height 510
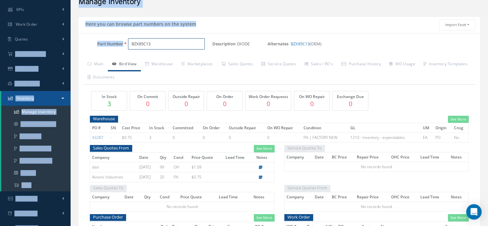
click at [151, 45] on input "BZX85C13" at bounding box center [166, 44] width 77 height 12
click at [152, 44] on input "BZX85C13" at bounding box center [166, 44] width 77 height 12
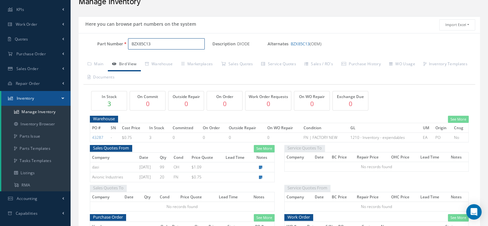
click at [152, 44] on input "BZX85C13" at bounding box center [166, 44] width 77 height 12
paste input "LA2E90808HM0100"
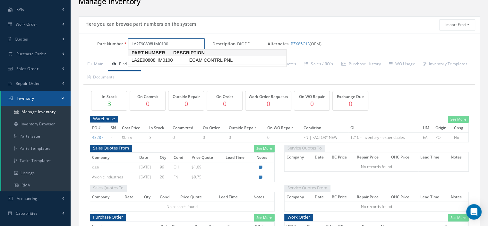
click at [157, 61] on span "LA2E90808HM0100" at bounding box center [159, 60] width 58 height 7
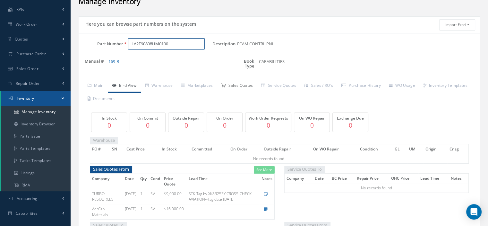
type input "LA2E90808HM0100"
click at [235, 87] on link "Sales Quotes" at bounding box center [237, 85] width 40 height 13
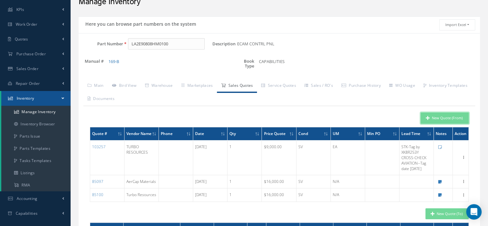
click at [451, 119] on button "New Quote (From)" at bounding box center [445, 117] width 48 height 11
type input "ECAM CONTRL PNL"
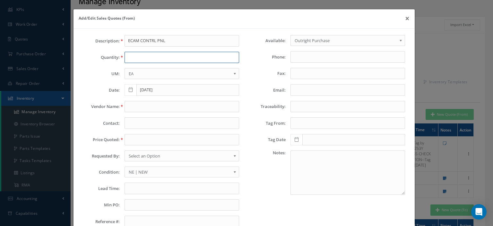
click at [153, 57] on input "text" at bounding box center [181, 58] width 115 height 12
type input "1"
click at [135, 105] on input "text" at bounding box center [181, 107] width 115 height 12
click at [126, 101] on input "text" at bounding box center [181, 107] width 115 height 12
paste input "Alaris Aerospace Systems Llc"
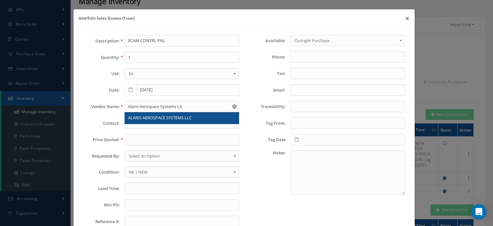
click at [144, 116] on span "ALARIS AEROSPACE SYSTEMS LLC" at bounding box center [160, 118] width 64 height 6
type input "ALARIS AEROSPACE SYSTEMS LLC"
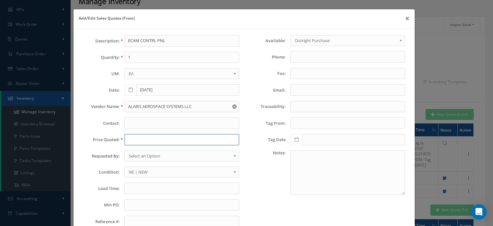
click at [138, 136] on input "text" at bounding box center [181, 140] width 115 height 12
click at [127, 143] on input "text" at bounding box center [181, 140] width 115 height 12
paste input "4,500.00"
click at [130, 140] on input "4,500.00" at bounding box center [181, 140] width 115 height 12
type input "4500.00"
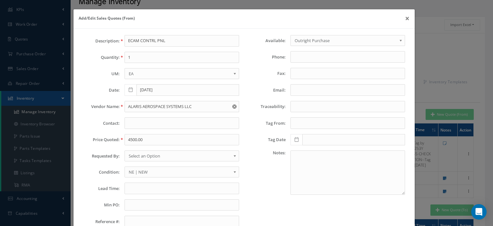
click at [142, 154] on span "Select an Option" at bounding box center [180, 156] width 102 height 8
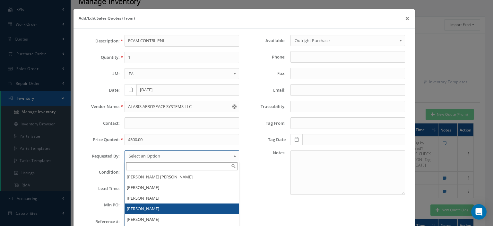
click at [141, 208] on li "[PERSON_NAME]" at bounding box center [182, 208] width 114 height 11
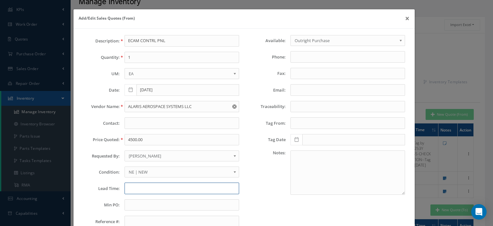
click at [148, 187] on input "text" at bounding box center [181, 188] width 115 height 12
paste input "FRESH DUAL RELEASE"
type input "STK--FRESH DUAL RELEASE"
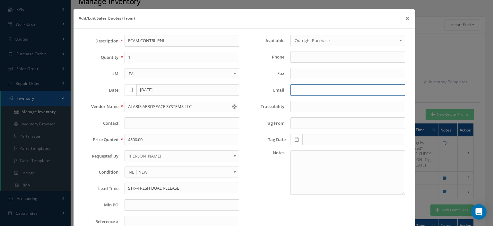
click at [310, 87] on input "Email:" at bounding box center [347, 90] width 115 height 12
paste input "abahrenburg@alarisaero.com"
type input "abahrenburg@alarisaero.com"
click at [143, 173] on span "NE | NEW" at bounding box center [180, 172] width 102 height 8
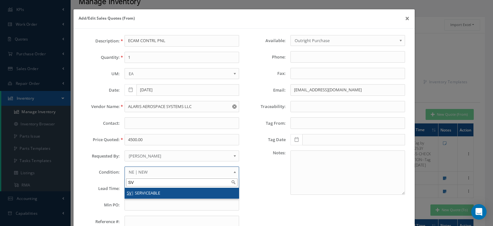
type input "SV"
click at [149, 192] on li "SV | SERVICEABLE" at bounding box center [182, 192] width 114 height 11
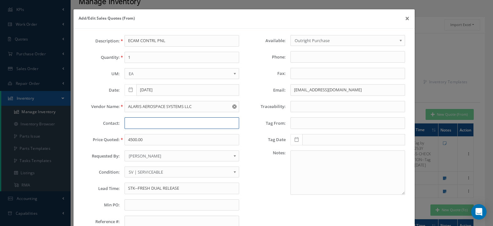
click at [146, 120] on input "text" at bounding box center [181, 123] width 115 height 12
paste input "Adam Bahrenburg"
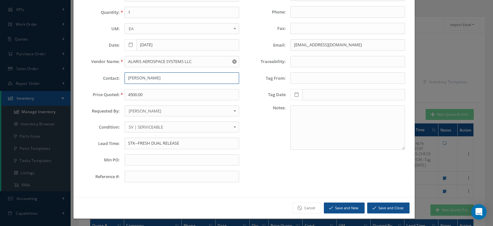
type input "Adam Bahrenburg"
click at [379, 203] on button "Save and Close" at bounding box center [388, 207] width 42 height 11
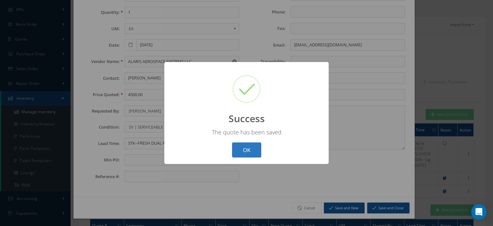
click at [254, 155] on button "OK" at bounding box center [246, 149] width 29 height 15
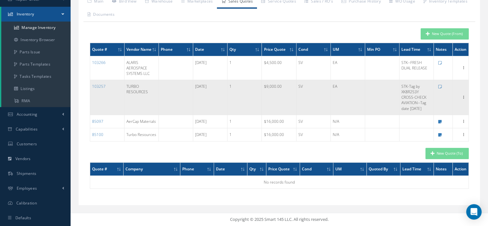
scroll to position [0, 0]
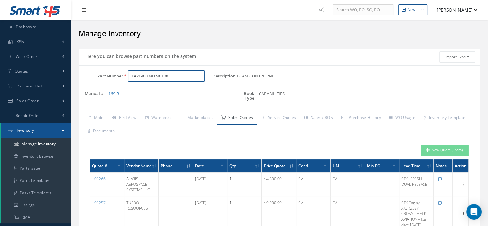
click at [128, 76] on input "LA2E90808HM0100" at bounding box center [166, 76] width 77 height 12
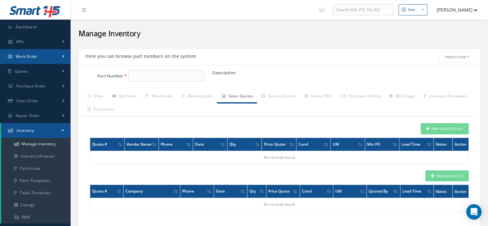
click at [25, 56] on span "Work Order" at bounding box center [27, 56] width 22 height 5
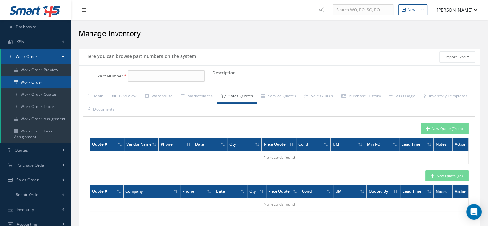
click at [26, 85] on link "Work Order" at bounding box center [35, 82] width 69 height 12
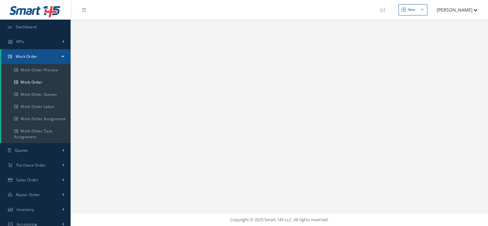
select select "25"
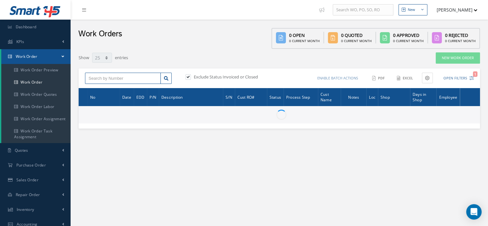
click at [107, 80] on input "text" at bounding box center [123, 79] width 76 height 12
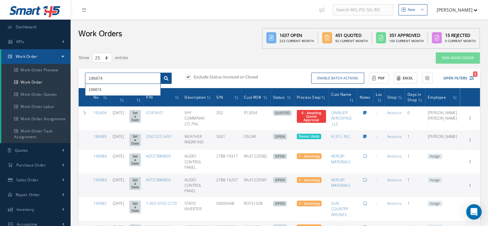
type input "196874"
click at [168, 77] on icon at bounding box center [166, 78] width 4 height 4
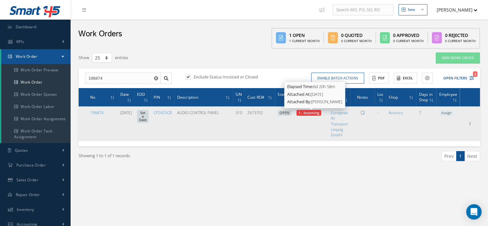
click at [319, 114] on span "1 - Incoming" at bounding box center [308, 112] width 21 height 5
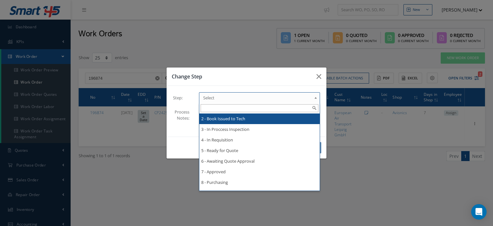
click at [250, 96] on span "Select" at bounding box center [257, 98] width 108 height 8
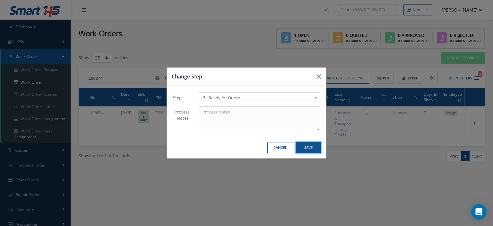
click at [311, 149] on button "Save" at bounding box center [308, 147] width 26 height 11
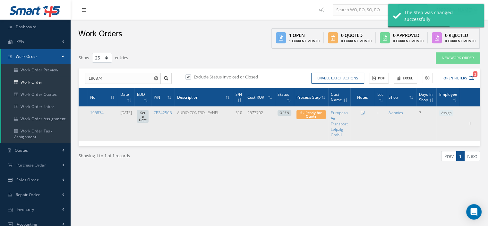
click at [446, 114] on span "Assign" at bounding box center [446, 113] width 14 height 6
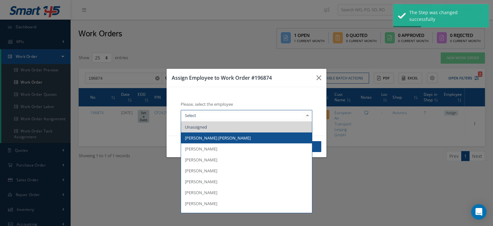
click at [226, 137] on span "[PERSON_NAME] [PERSON_NAME]" at bounding box center [246, 137] width 131 height 11
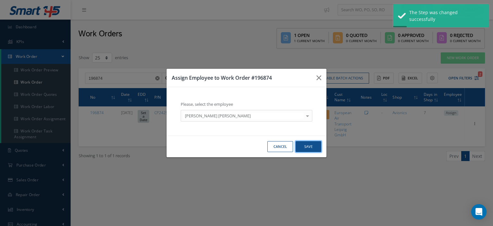
click at [303, 149] on button "Save" at bounding box center [308, 146] width 26 height 11
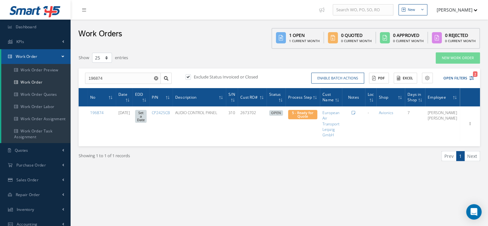
click at [61, 57] on link "Work Order" at bounding box center [35, 56] width 69 height 15
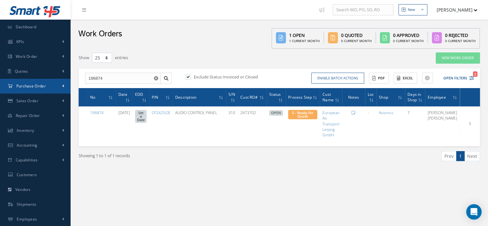
click at [45, 87] on span "Purchase Order" at bounding box center [31, 85] width 30 height 5
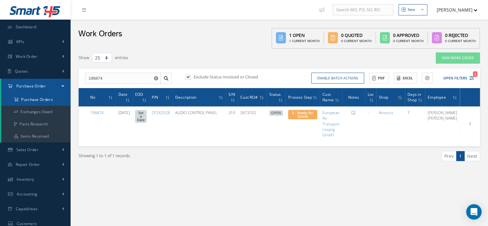
click at [46, 99] on a=1&status_id=2&status_id=3&status_id=5&collapsedFilters"] "Purchase Orders" at bounding box center [35, 99] width 69 height 12
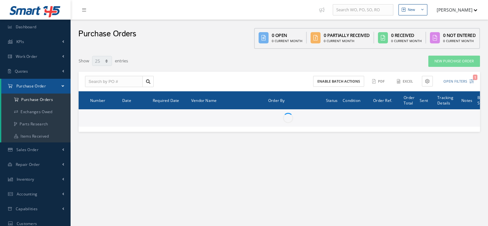
select select "25"
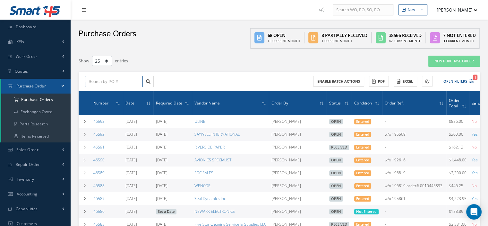
click at [108, 81] on input "text" at bounding box center [114, 82] width 58 height 12
type input "46479"
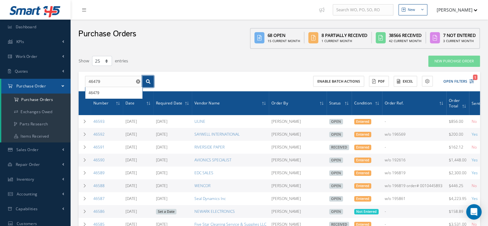
click at [148, 79] on icon at bounding box center [148, 81] width 4 height 4
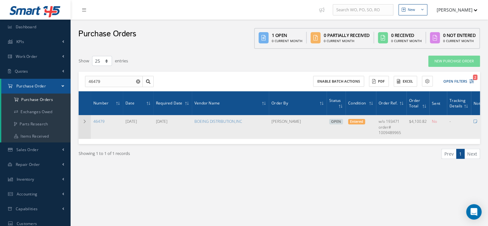
click at [84, 121] on icon at bounding box center [84, 121] width 4 height 4
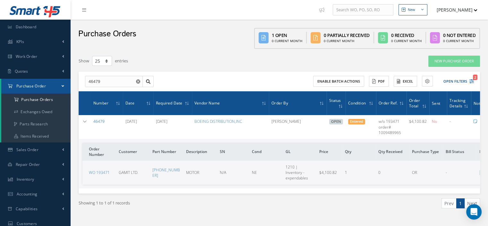
drag, startPoint x: 105, startPoint y: 120, endPoint x: 93, endPoint y: 120, distance: 11.9
click at [93, 120] on td "46479" at bounding box center [107, 126] width 32 height 23
copy link "46479"
drag, startPoint x: 171, startPoint y: 172, endPoint x: 153, endPoint y: 170, distance: 18.7
click at [153, 170] on td "[PHONE_NUMBER]" at bounding box center [167, 171] width 34 height 23
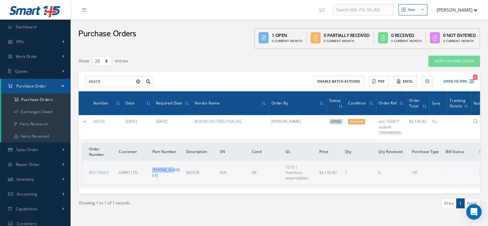
copy link "[PHONE_NUMBER]"
